Goal: Task Accomplishment & Management: Manage account settings

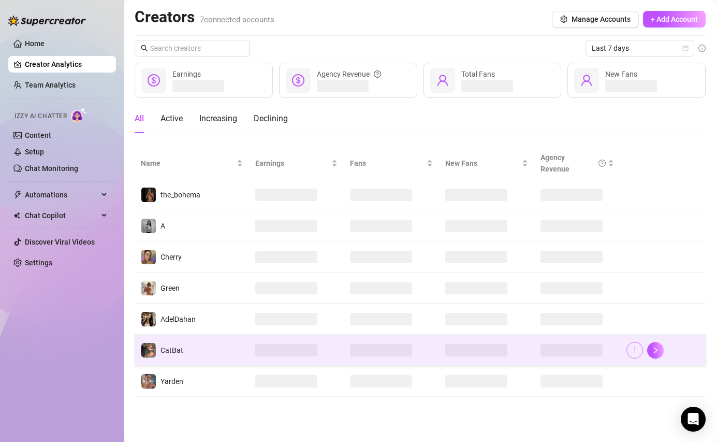
click at [632, 351] on icon "more" at bounding box center [634, 349] width 7 height 7
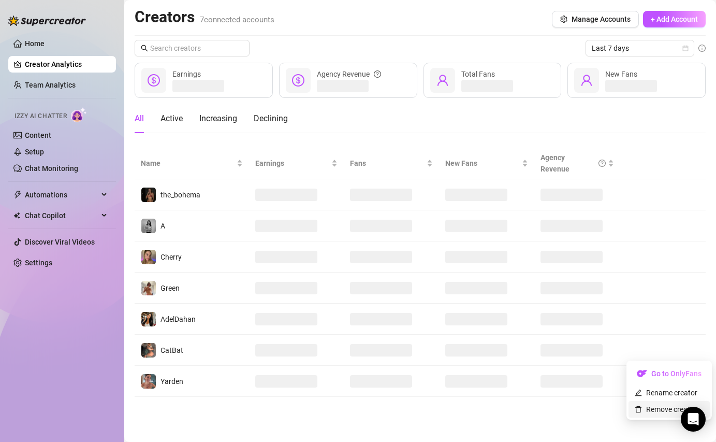
click at [656, 412] on link "Remove creator" at bounding box center [666, 409] width 62 height 8
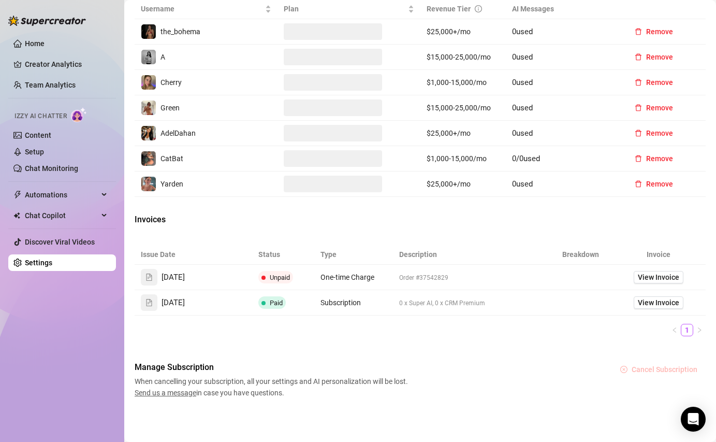
scroll to position [431, 0]
click at [648, 368] on span "Cancel Subscription" at bounding box center [665, 369] width 66 height 8
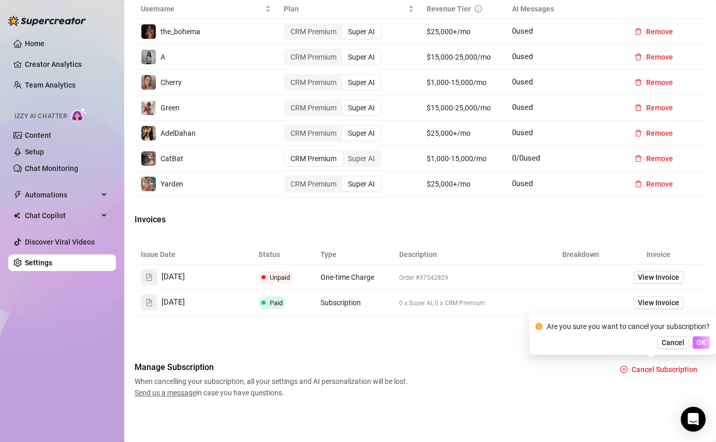
click at [703, 343] on span "OK" at bounding box center [701, 342] width 10 height 8
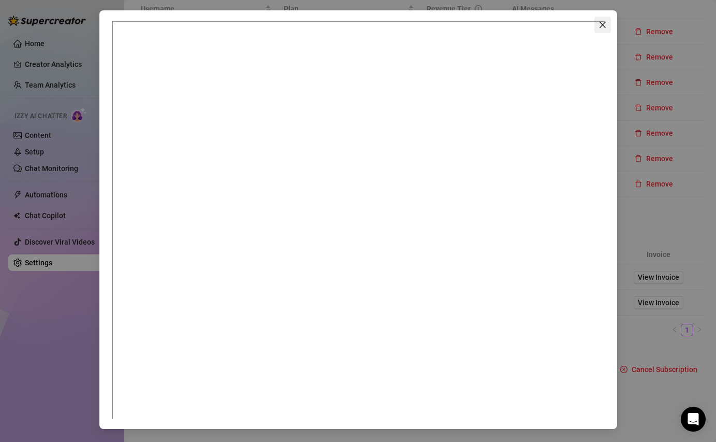
click at [605, 24] on icon "close" at bounding box center [602, 25] width 8 height 8
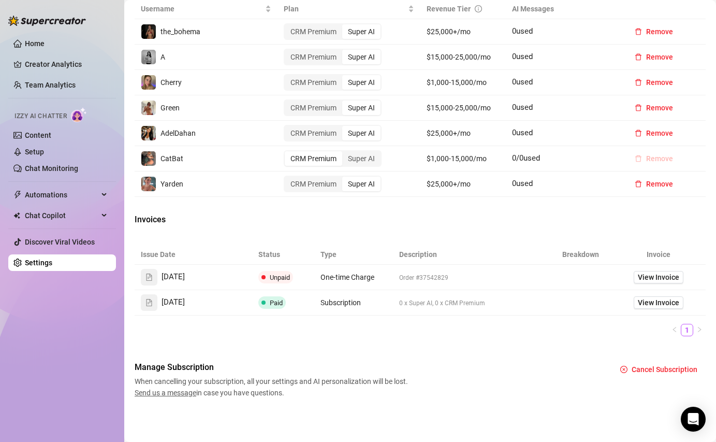
click at [656, 160] on span "Remove" at bounding box center [659, 158] width 27 height 8
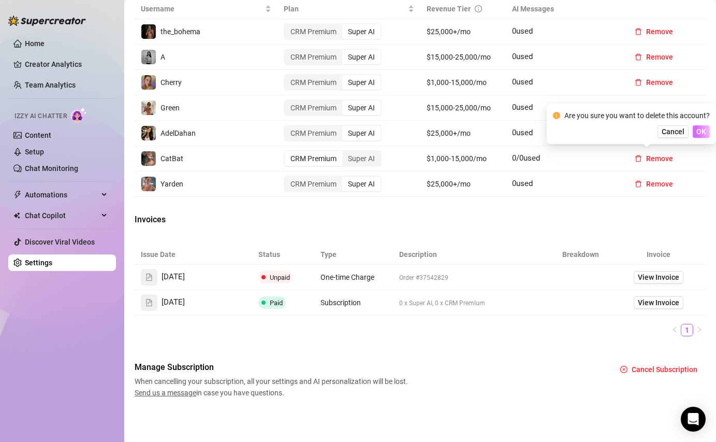
click at [703, 135] on span "OK" at bounding box center [701, 131] width 10 height 8
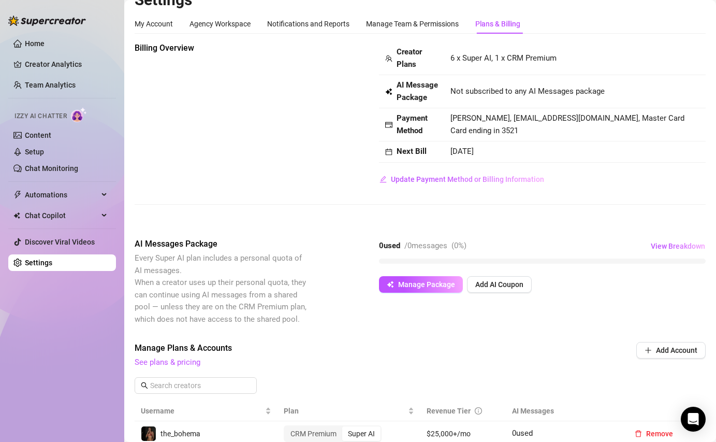
scroll to position [0, 0]
